Goal: Information Seeking & Learning: Learn about a topic

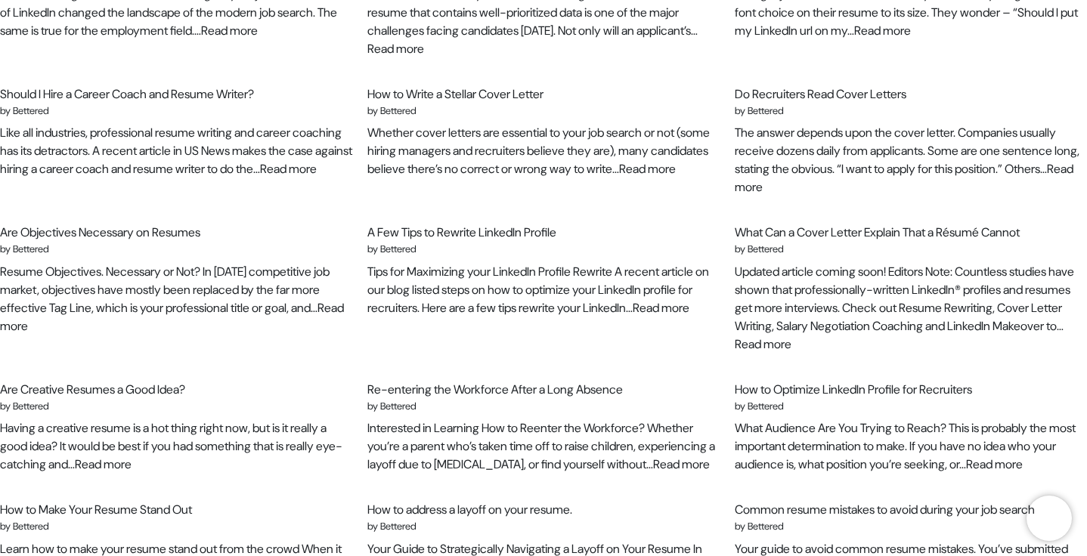
scroll to position [114, 0]
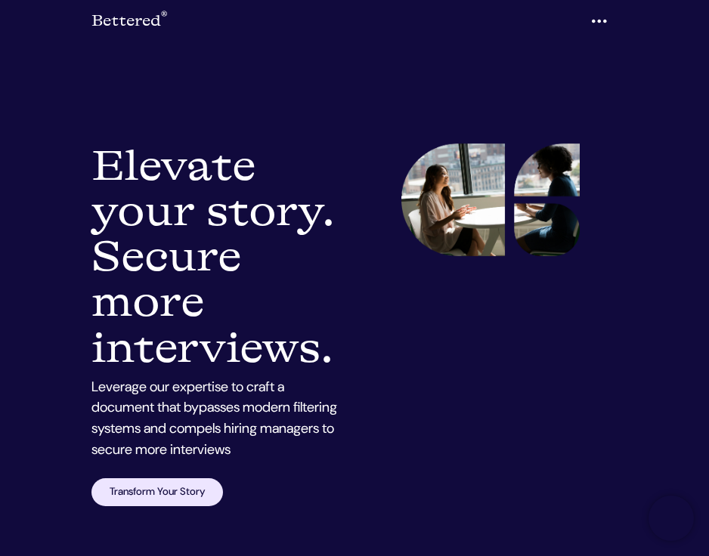
click at [528, 292] on div at bounding box center [490, 325] width 272 height 363
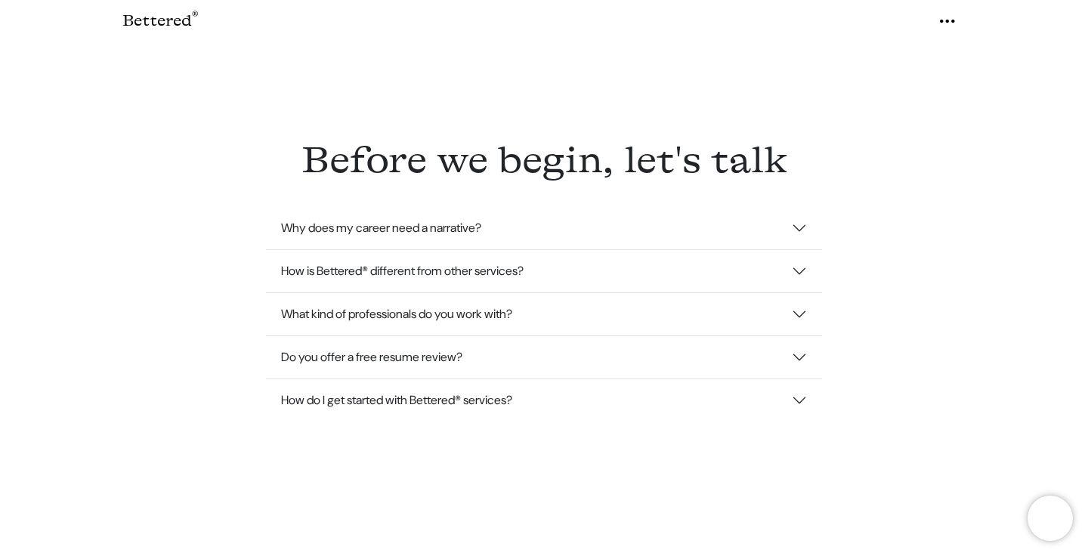
scroll to position [3337, 0]
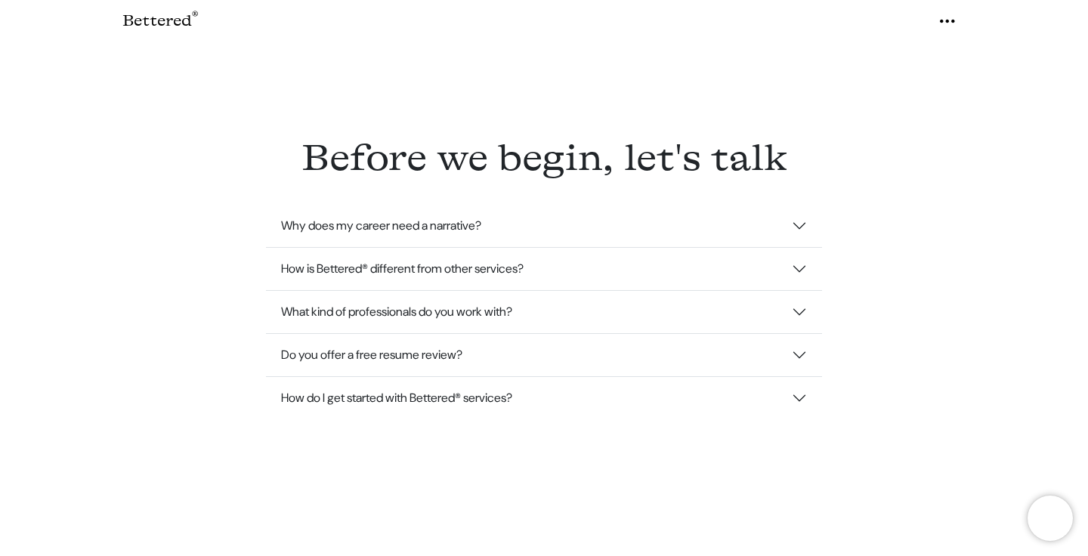
click at [623, 268] on button "How is Bettered® different from other services?" at bounding box center [544, 269] width 556 height 42
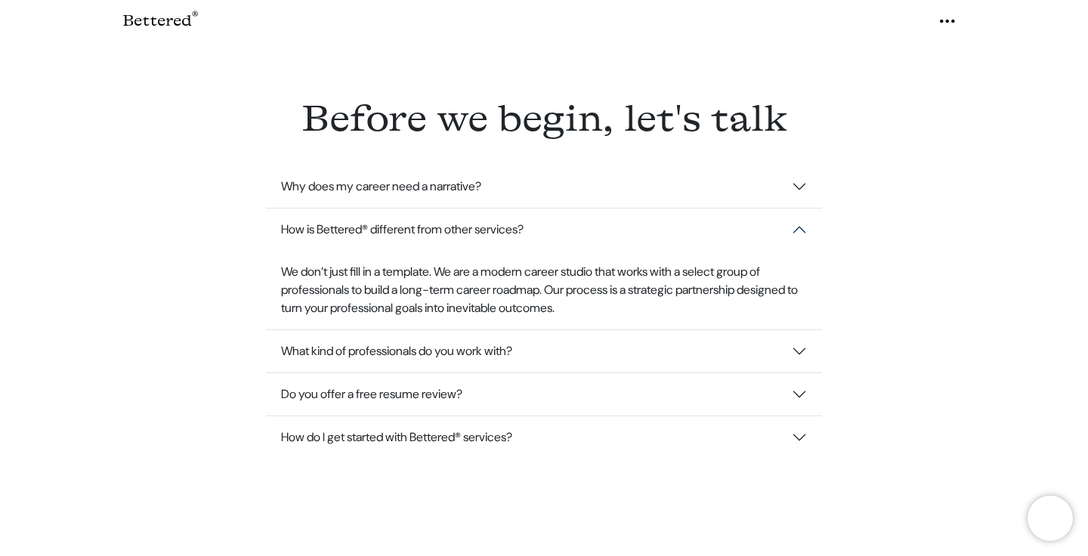
click at [603, 341] on button "What kind of professionals do you work with?" at bounding box center [544, 351] width 556 height 42
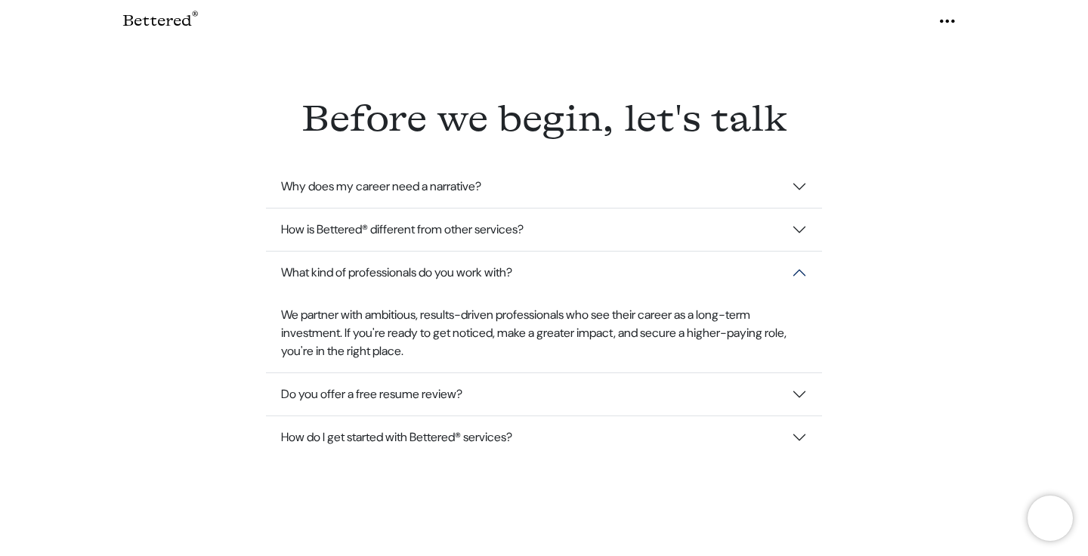
click at [589, 385] on button "Do you offer a free resume review?" at bounding box center [544, 394] width 556 height 42
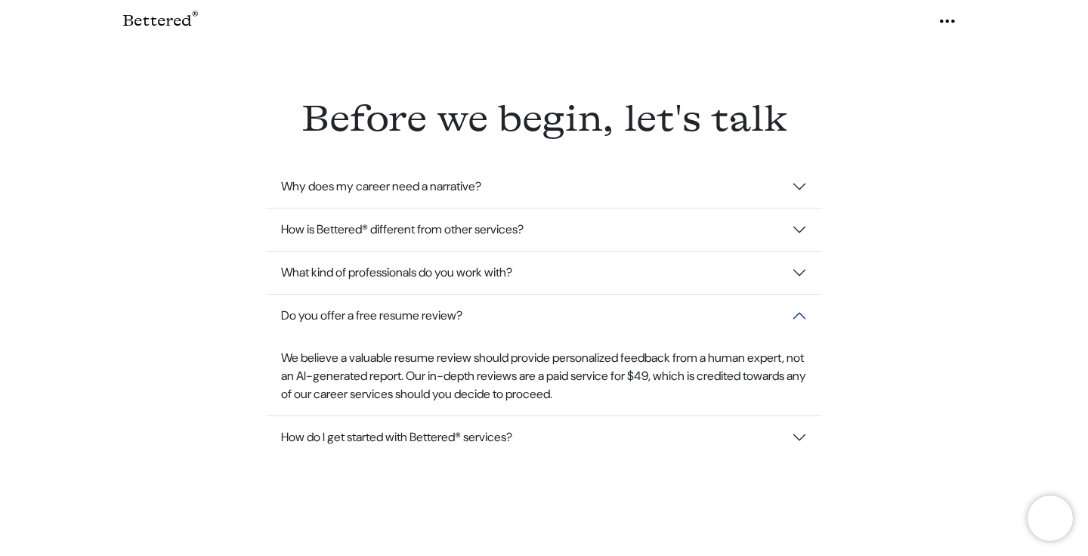
click at [562, 428] on button "How do I get started with Bettered® services?" at bounding box center [544, 437] width 556 height 42
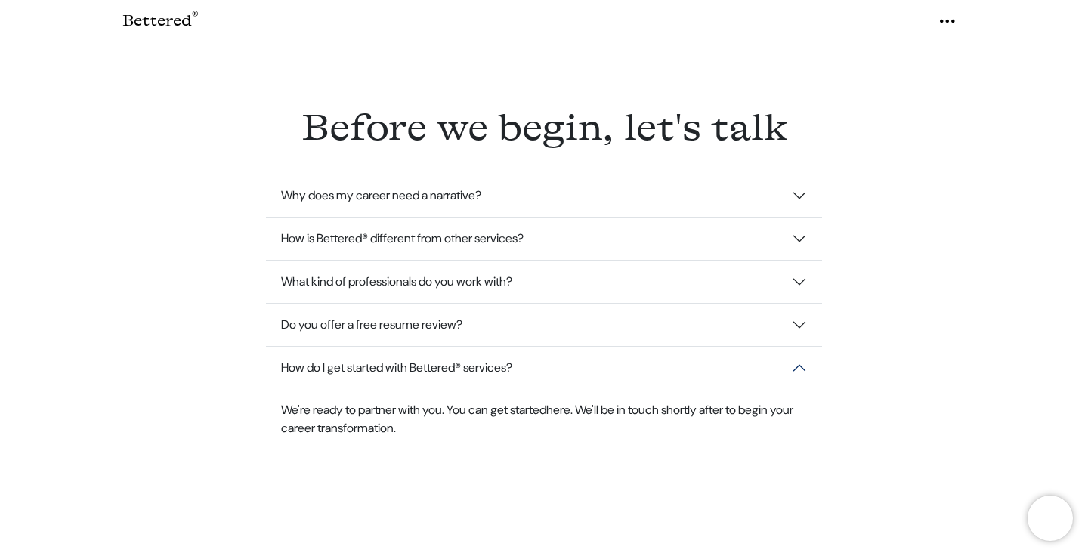
click at [416, 363] on button "How do I get started with Bettered® services?" at bounding box center [544, 368] width 556 height 42
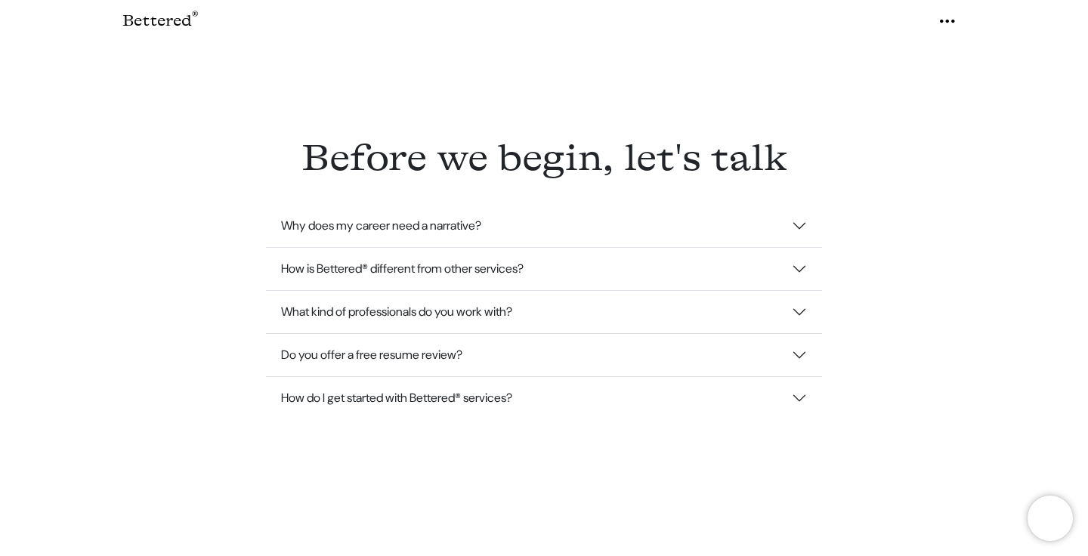
click at [465, 229] on button "Why does my career need a narrative?" at bounding box center [544, 226] width 556 height 42
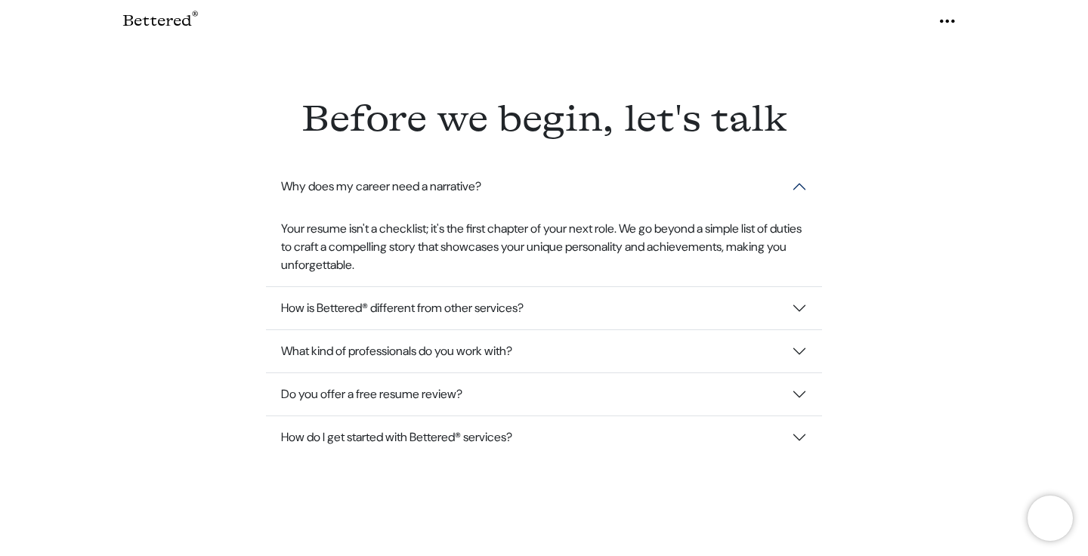
click at [471, 202] on button "Why does my career need a narrative?" at bounding box center [544, 186] width 556 height 42
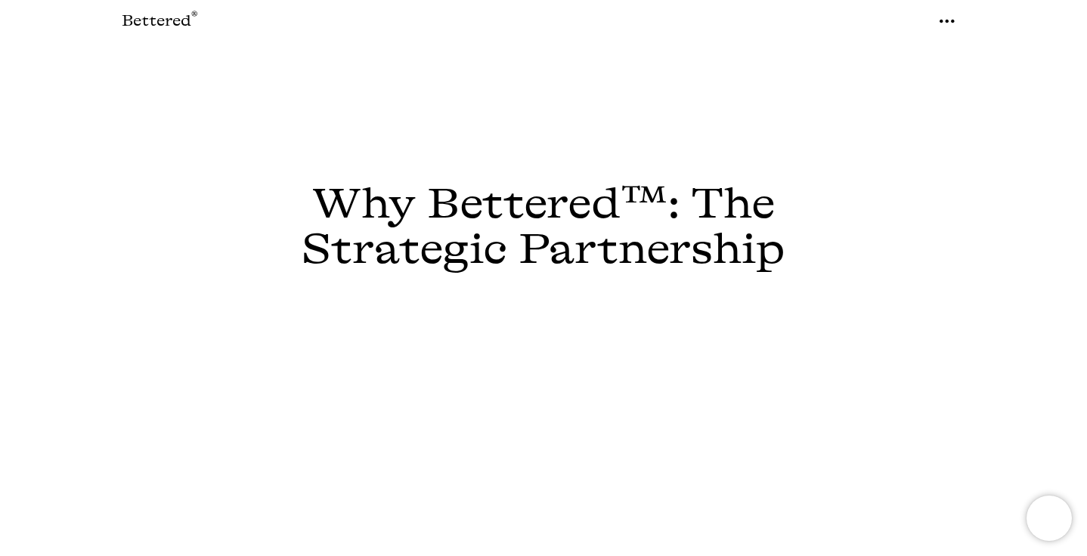
scroll to position [3, 0]
click at [537, 17] on div "Bettered ® Menu Our Story Services Expertise Client Stories Insights The Proces…" at bounding box center [543, 21] width 861 height 30
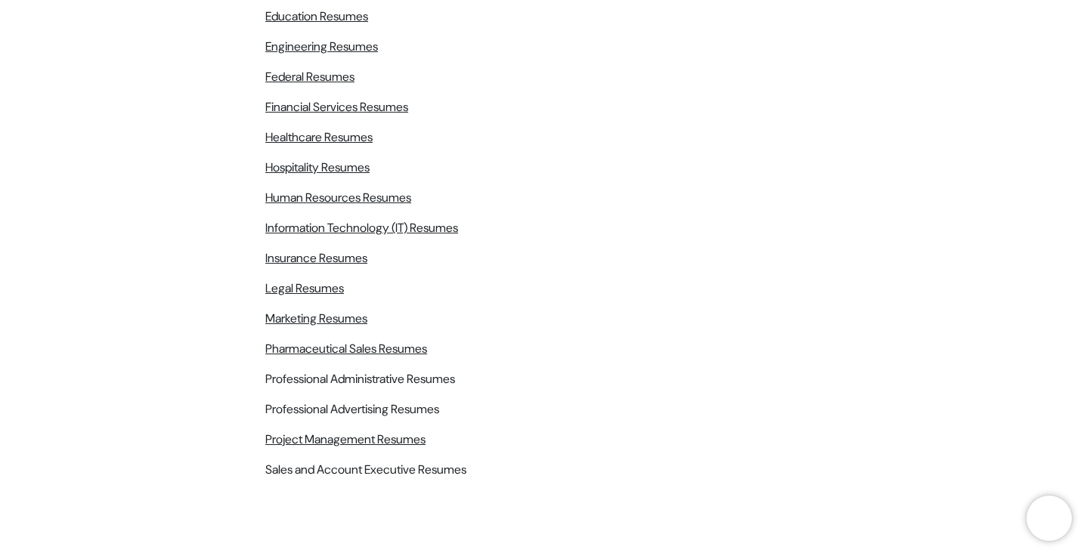
scroll to position [804, 0]
